Goal: Transaction & Acquisition: Book appointment/travel/reservation

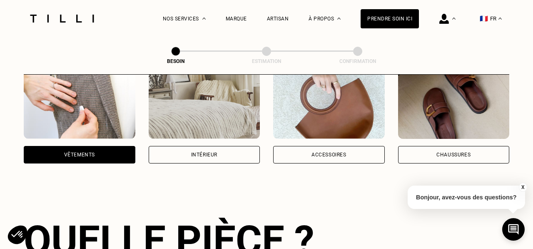
scroll to position [151, 0]
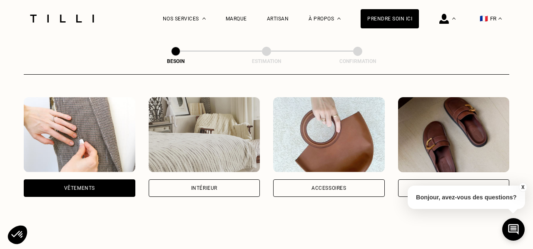
click at [224, 130] on img at bounding box center [205, 134] width 112 height 75
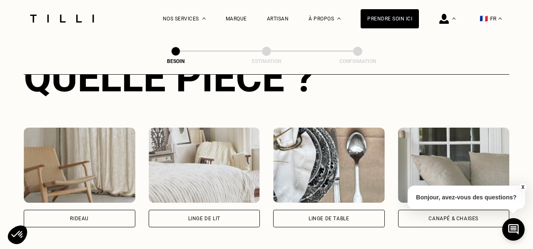
scroll to position [393, 0]
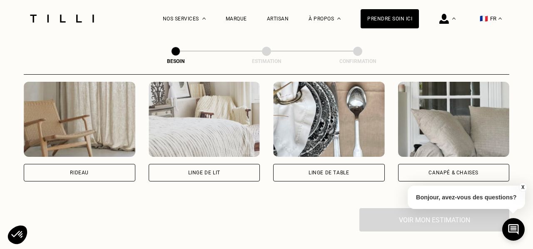
click at [92, 112] on img at bounding box center [80, 119] width 112 height 75
select select "FR"
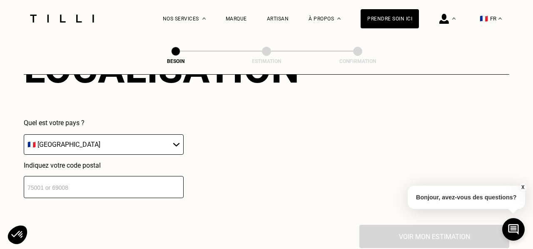
scroll to position [582, 0]
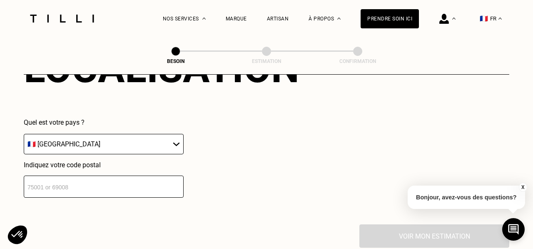
click at [90, 178] on input "number" at bounding box center [104, 186] width 160 height 22
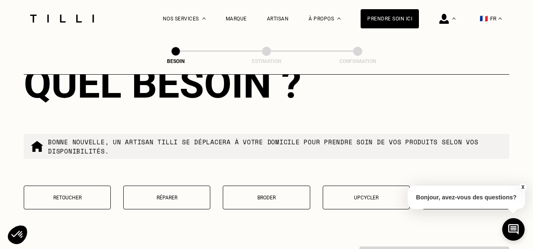
scroll to position [800, 0]
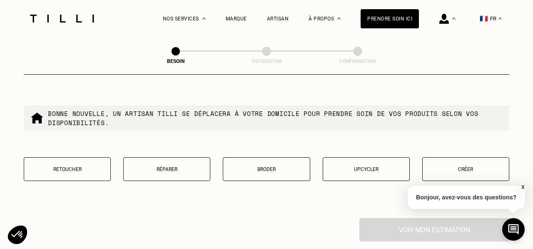
type input "75007"
click at [89, 164] on button "Retoucher" at bounding box center [67, 169] width 87 height 24
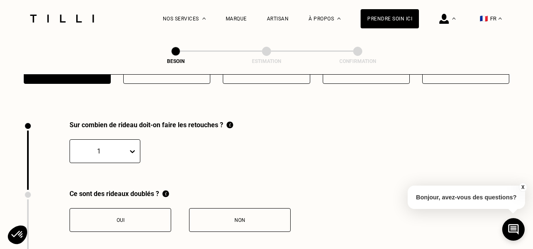
scroll to position [916, 0]
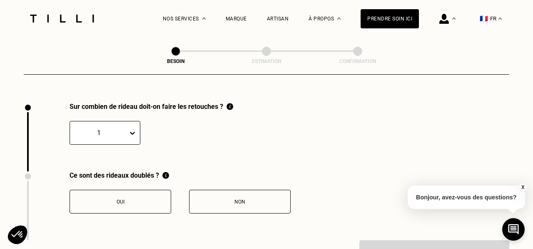
click at [218, 199] on div "Non" at bounding box center [240, 202] width 92 height 6
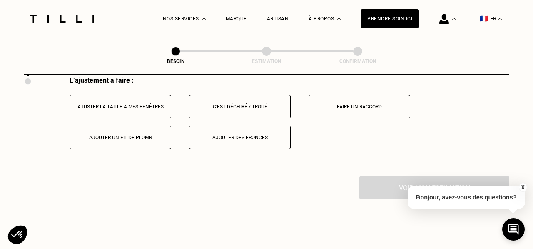
scroll to position [1074, 0]
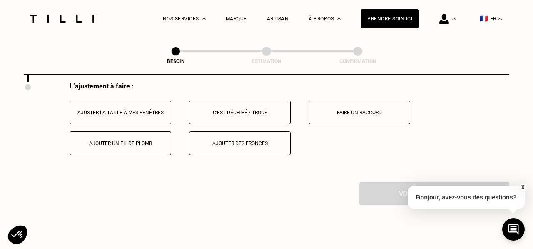
click at [151, 109] on div "Ajuster la taille à mes fenêtres" at bounding box center [120, 112] width 92 height 6
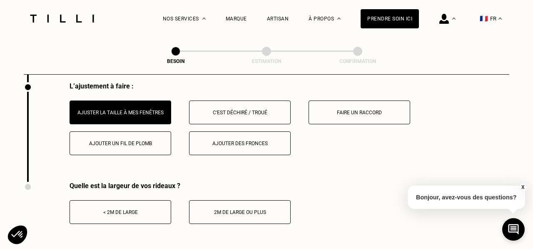
click at [157, 206] on button "< 2m de large" at bounding box center [121, 212] width 102 height 24
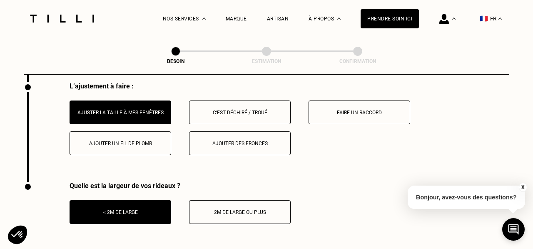
scroll to position [1163, 0]
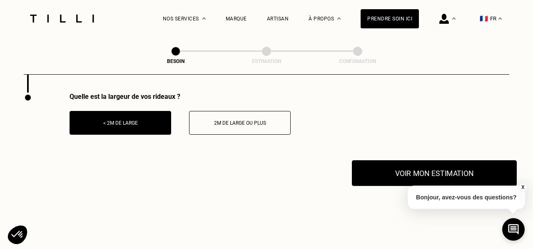
click at [422, 168] on button "Voir mon estimation" at bounding box center [434, 173] width 165 height 26
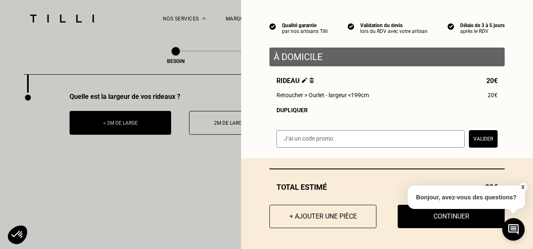
scroll to position [1187, 0]
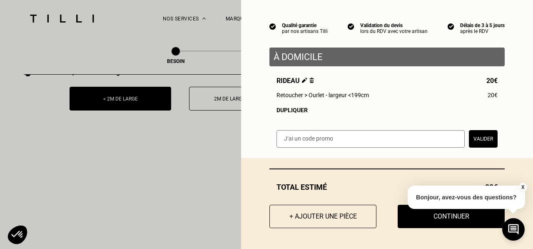
click at [523, 188] on button "X" at bounding box center [522, 186] width 8 height 9
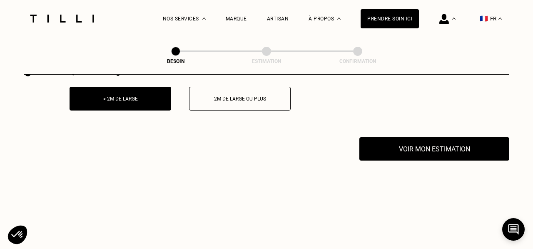
scroll to position [1171, 0]
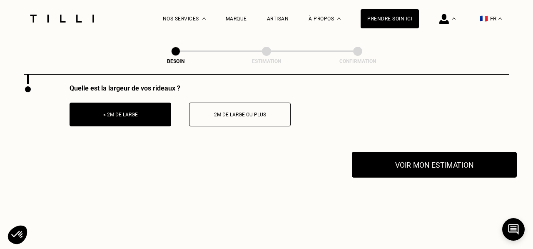
click at [415, 154] on button "Voir mon estimation" at bounding box center [434, 165] width 165 height 26
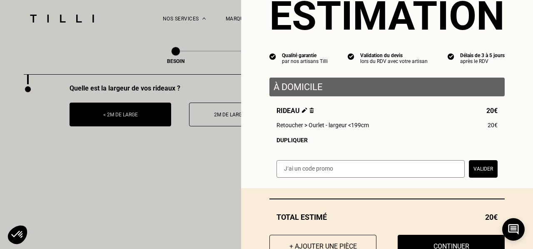
scroll to position [65, 0]
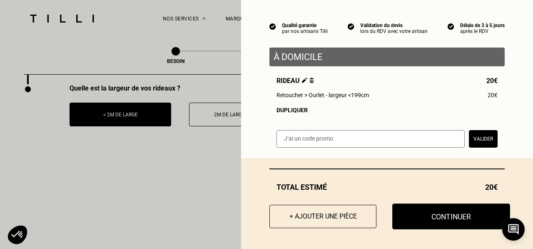
click at [435, 217] on button "Continuer" at bounding box center [451, 216] width 118 height 26
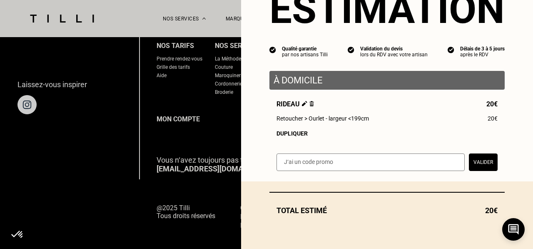
scroll to position [41, 0]
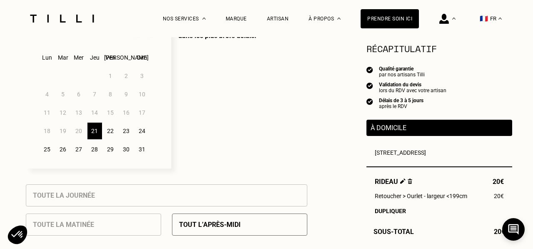
scroll to position [239, 0]
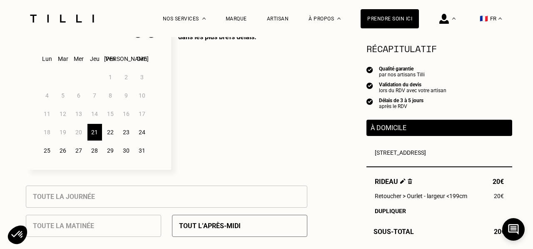
click at [92, 134] on div "21" at bounding box center [94, 132] width 15 height 17
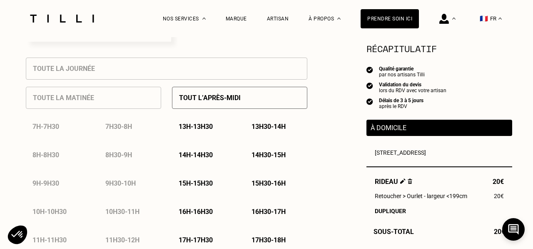
scroll to position [354, 0]
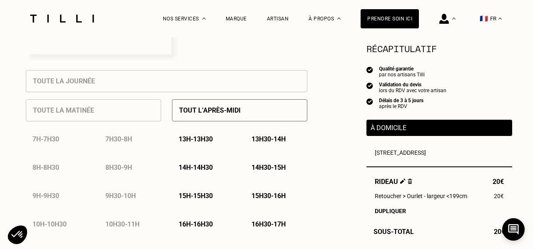
click at [204, 139] on p "13h - 13h30" at bounding box center [196, 139] width 34 height 8
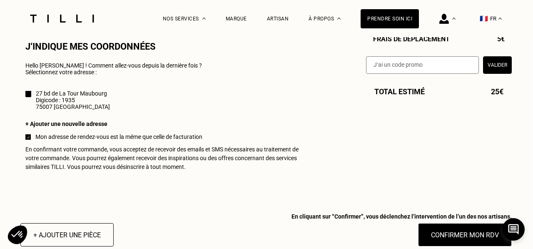
scroll to position [787, 0]
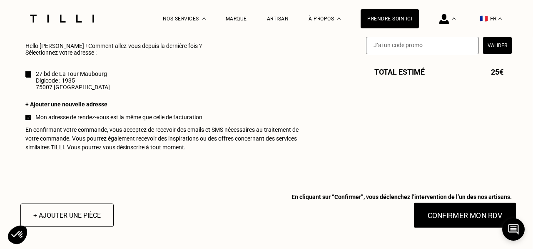
click at [455, 222] on button "Confirmer mon RDV" at bounding box center [464, 215] width 103 height 26
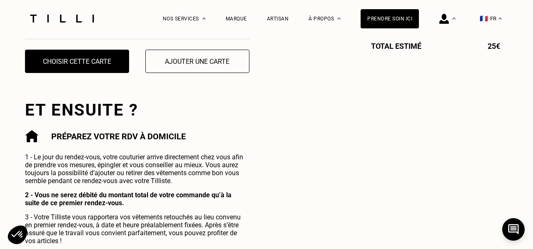
scroll to position [370, 0]
